Goal: Information Seeking & Learning: Learn about a topic

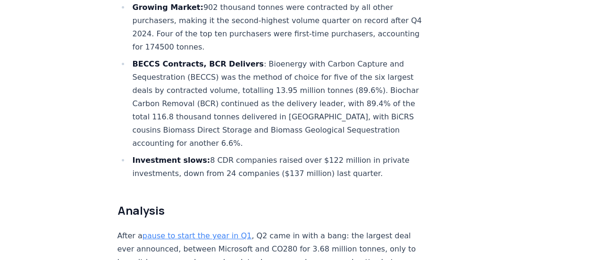
scroll to position [472, 0]
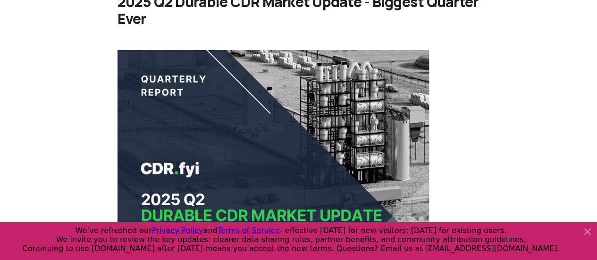
scroll to position [94, 0]
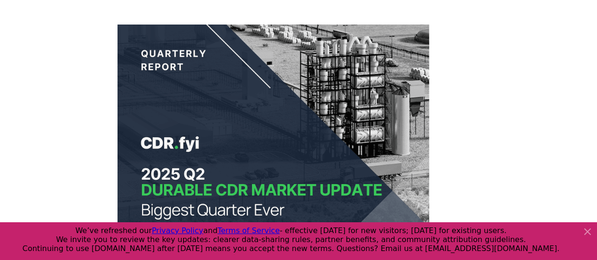
click at [585, 233] on icon at bounding box center [588, 232] width 6 height 6
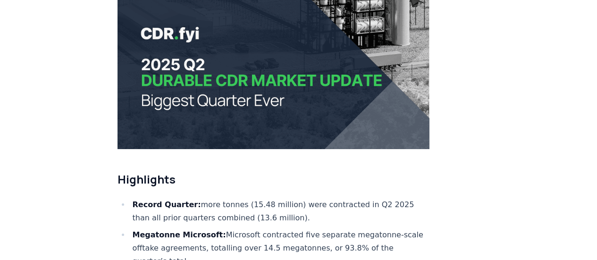
scroll to position [236, 0]
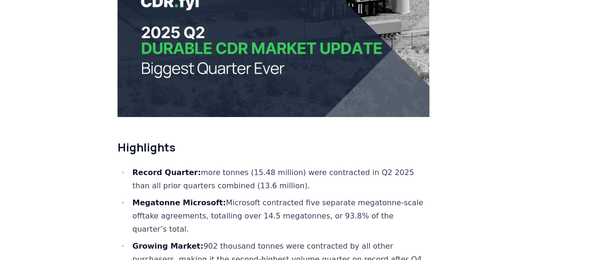
click at [190, 49] on img at bounding box center [273, 0] width 312 height 234
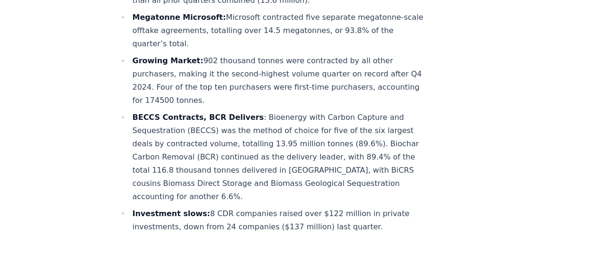
scroll to position [425, 0]
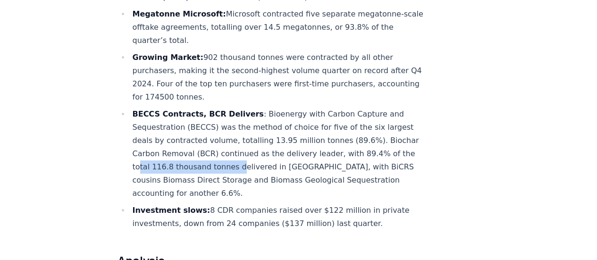
drag, startPoint x: 140, startPoint y: 140, endPoint x: 238, endPoint y: 127, distance: 98.9
click at [236, 131] on li "BECCS Contracts, BCR Delivers : Bioenergy with Carbon Capture and Sequestration…" at bounding box center [280, 154] width 300 height 92
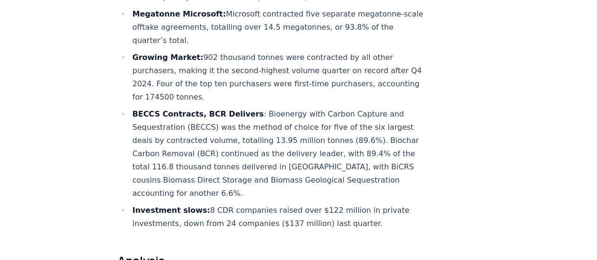
click at [303, 108] on li "BECCS Contracts, BCR Delivers : Bioenergy with Carbon Capture and Sequestration…" at bounding box center [280, 154] width 300 height 92
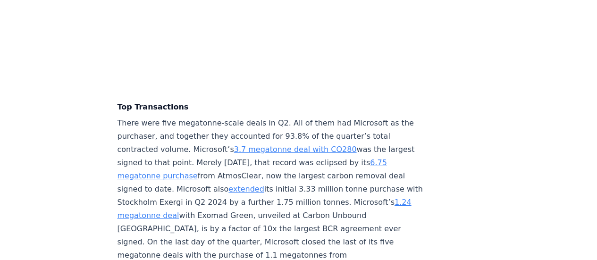
scroll to position [2123, 0]
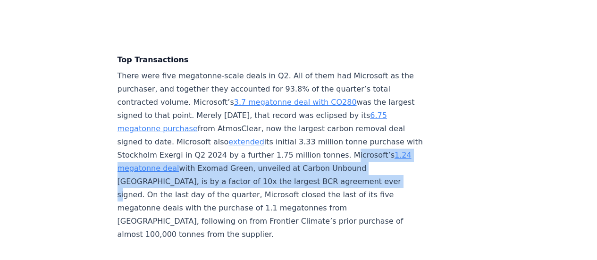
drag, startPoint x: 147, startPoint y: 151, endPoint x: 163, endPoint y: 180, distance: 33.4
click at [163, 180] on p "There were five megatonne-scale deals in Q2. All of them had Microsoft as the p…" at bounding box center [273, 155] width 312 height 172
copy p "Microsoft’s 1.24 megatonne deal with Exomad Green, unveiled at Carbon Unbound […"
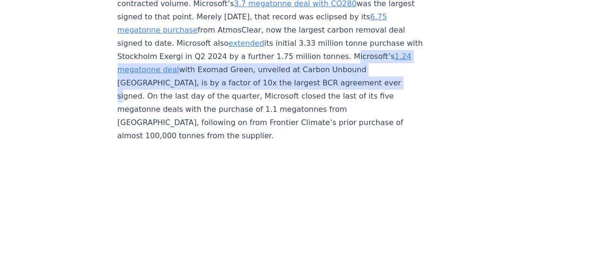
scroll to position [2217, 0]
